Goal: Transaction & Acquisition: Purchase product/service

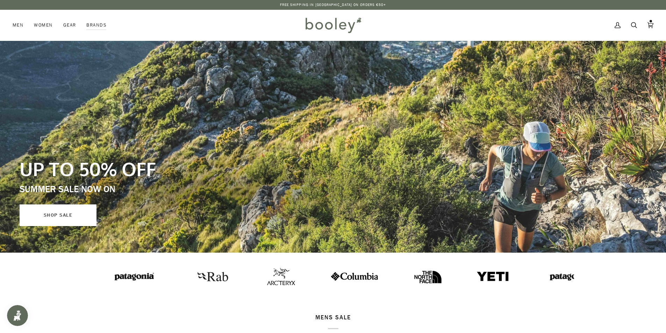
click at [64, 217] on link "SHOP SALE" at bounding box center [58, 215] width 77 height 22
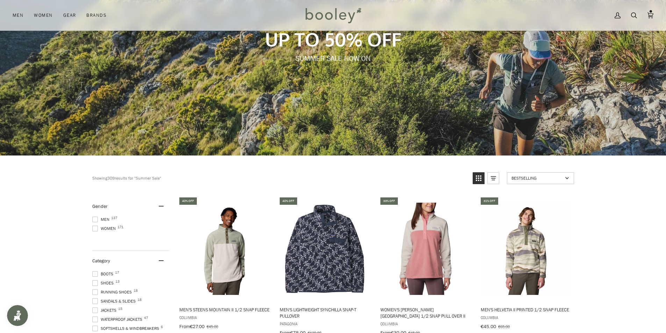
scroll to position [210, 0]
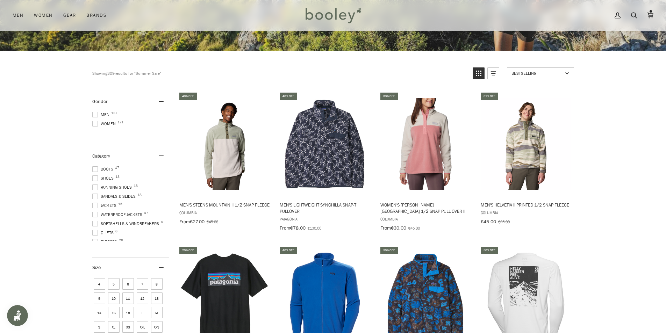
click at [545, 74] on span "Bestselling" at bounding box center [536, 73] width 51 height 6
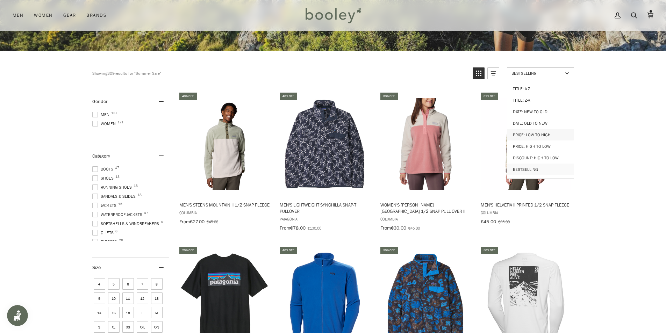
click at [547, 134] on link "Price: Low to High" at bounding box center [540, 135] width 66 height 12
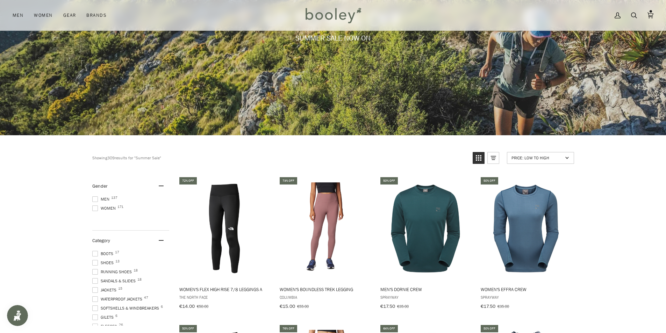
scroll to position [20, 0]
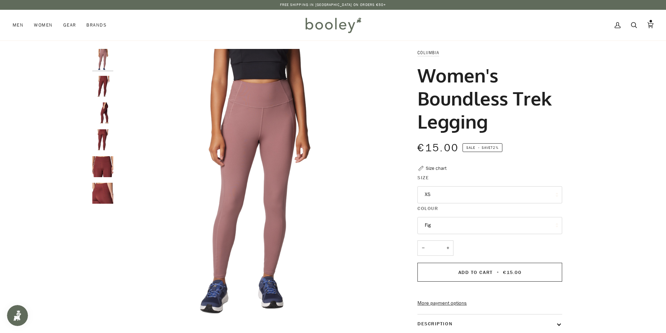
click at [16, 310] on button "Open Smile.io Rewards Program" at bounding box center [17, 315] width 21 height 21
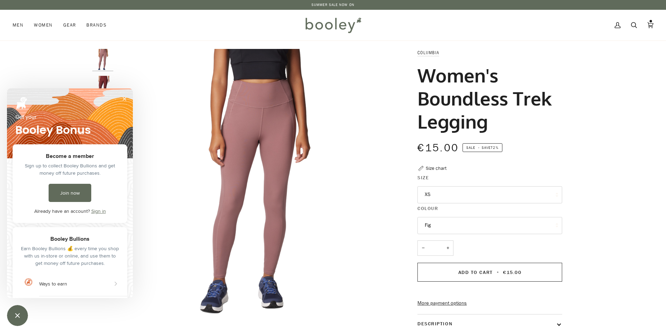
click at [99, 211] on link "Sign in" at bounding box center [98, 211] width 15 height 7
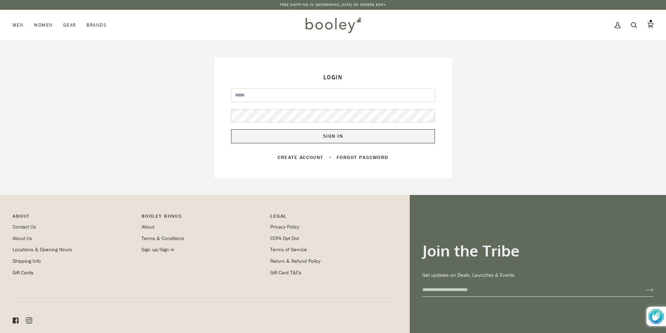
type input "**********"
click at [291, 133] on button "Sign In" at bounding box center [333, 136] width 204 height 14
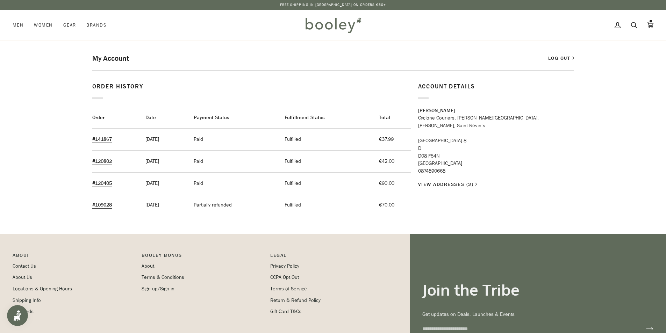
click at [20, 316] on img "Open Smile.io Rewards Program" at bounding box center [17, 315] width 10 height 10
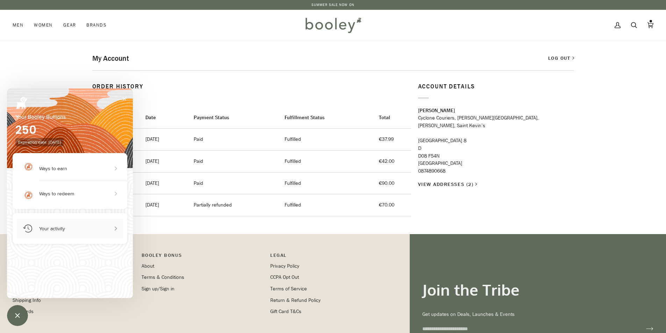
click at [60, 226] on div "Your activity" at bounding box center [52, 229] width 26 height 6
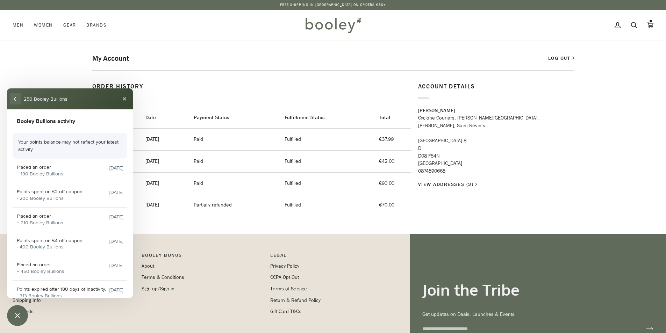
click at [19, 100] on button "back" at bounding box center [15, 98] width 11 height 11
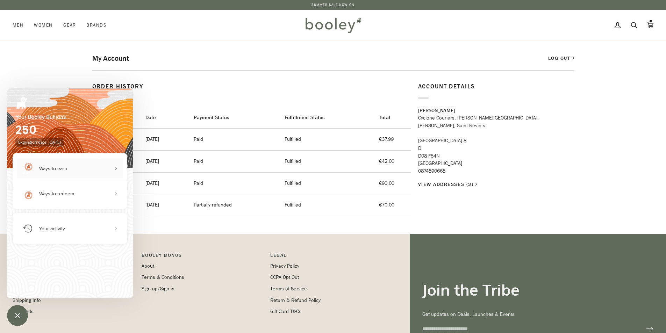
click at [69, 175] on button "Ways to earn" at bounding box center [70, 169] width 106 height 20
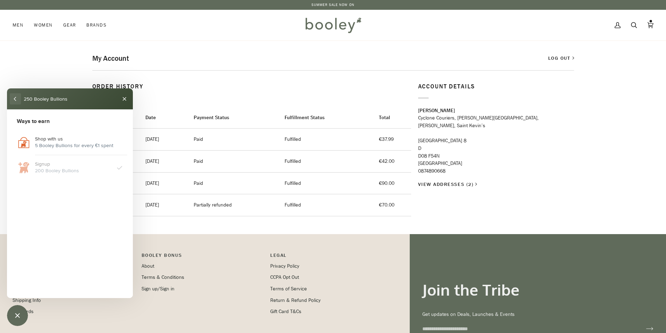
click at [13, 99] on button "back" at bounding box center [15, 98] width 11 height 11
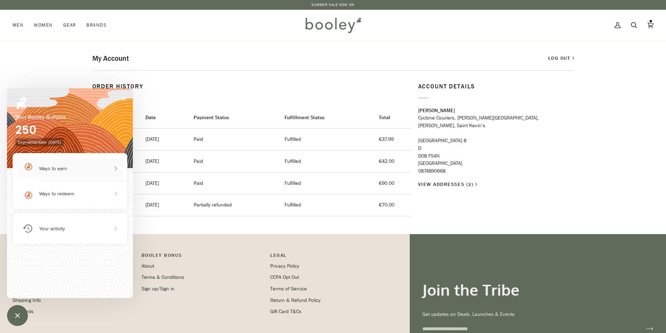
click at [54, 171] on div "Ways to earn" at bounding box center [53, 169] width 28 height 6
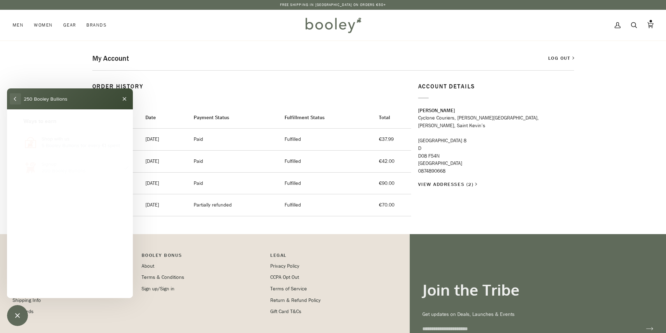
click at [14, 98] on button "back" at bounding box center [15, 98] width 11 height 11
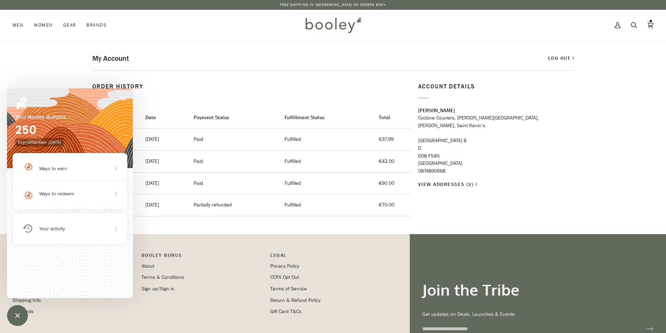
click at [242, 64] on div "My Account Log out Order History Order Date Payment Status Fulfillment Status T…" at bounding box center [333, 138] width 507 height 194
click at [125, 97] on button "Close" at bounding box center [124, 98] width 11 height 11
